Goal: Navigation & Orientation: Find specific page/section

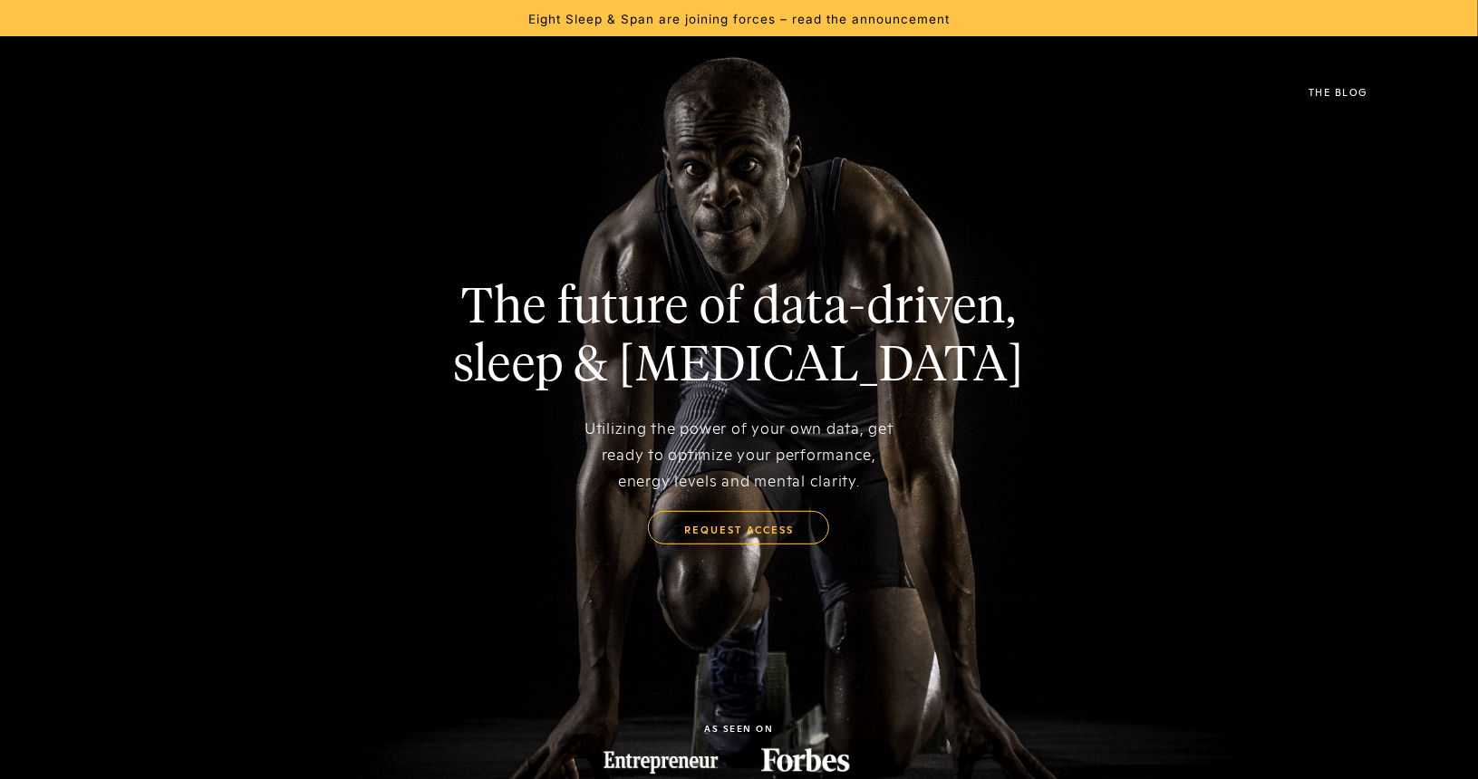
click at [1331, 105] on link "The Blog" at bounding box center [1337, 90] width 113 height 72
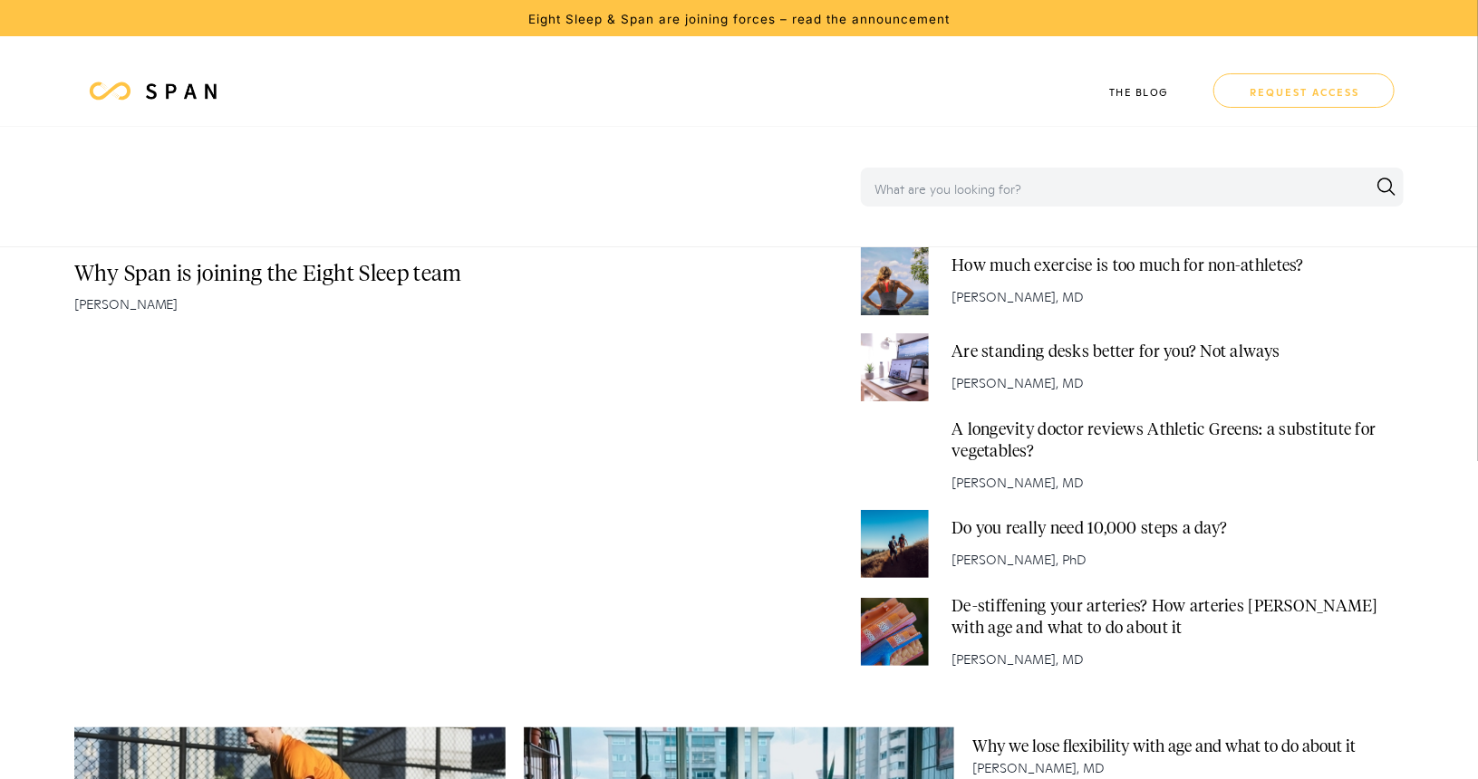
click at [158, 101] on img at bounding box center [181, 92] width 81 height 22
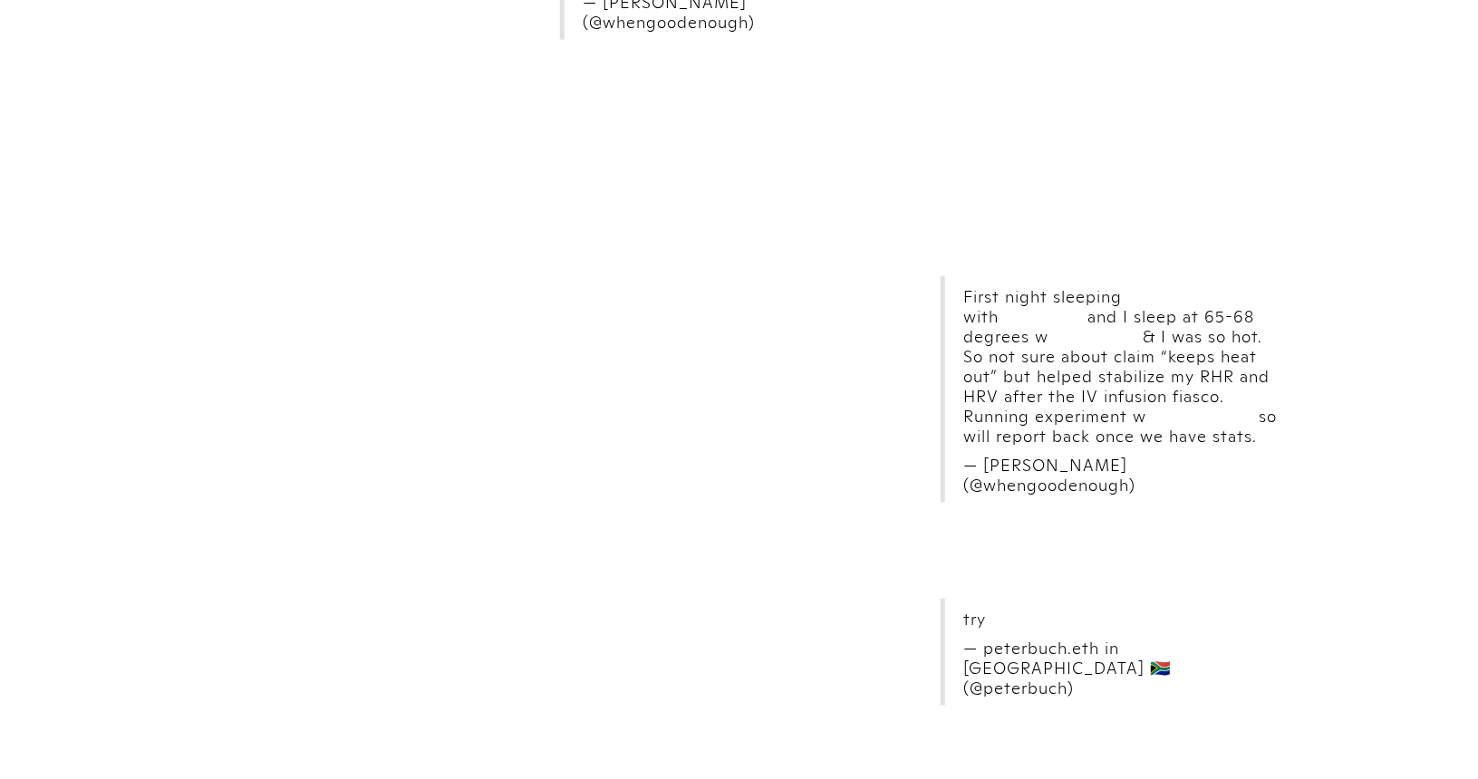
scroll to position [7702, 0]
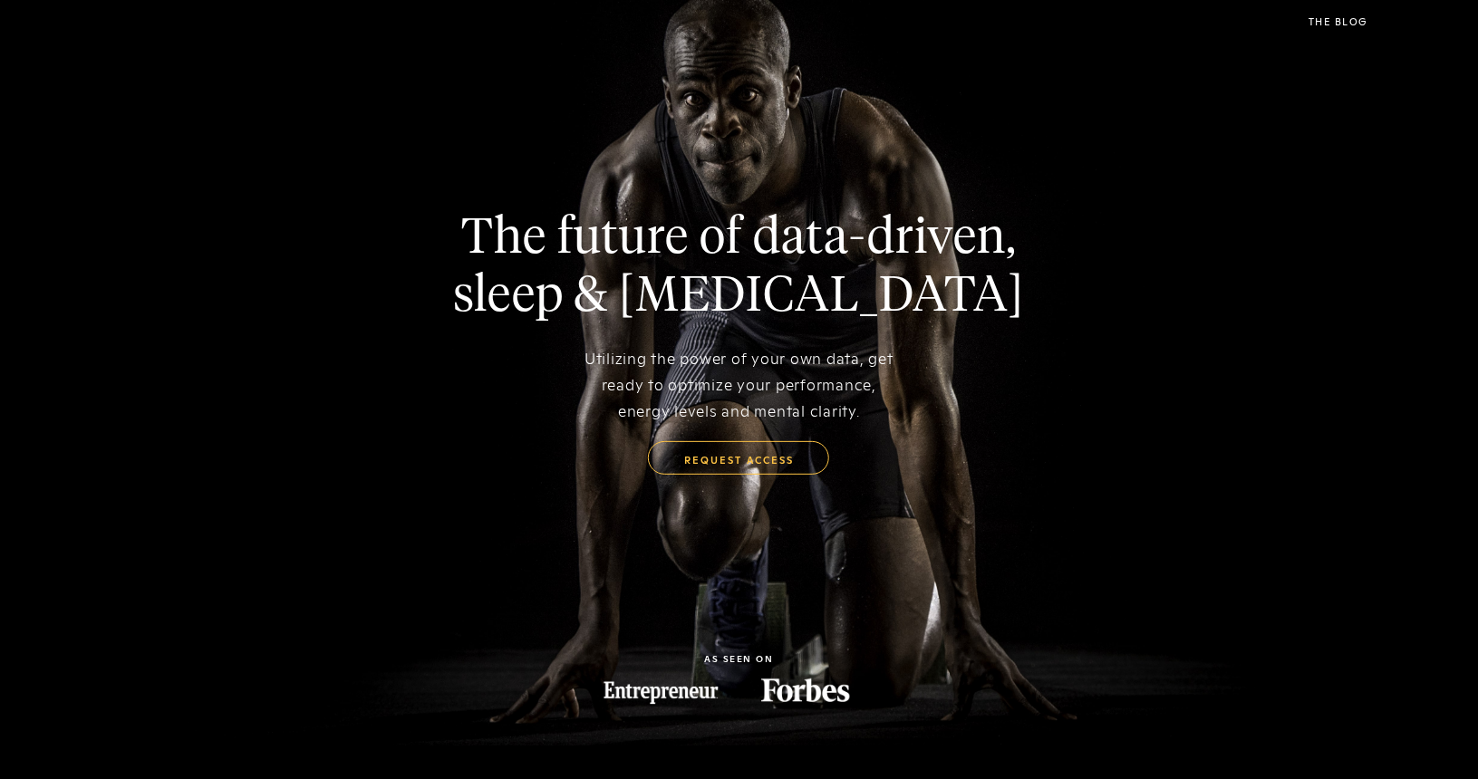
scroll to position [0, 0]
